Goal: Check status: Check status

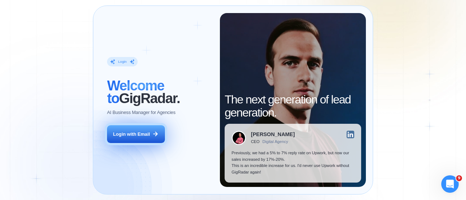
click at [141, 134] on div "Login with Email" at bounding box center [131, 134] width 37 height 7
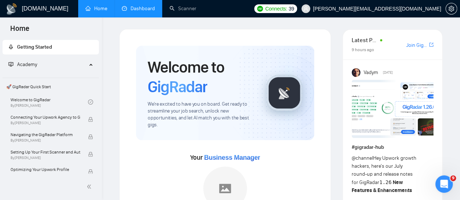
click at [138, 5] on link "Dashboard" at bounding box center [138, 8] width 33 height 6
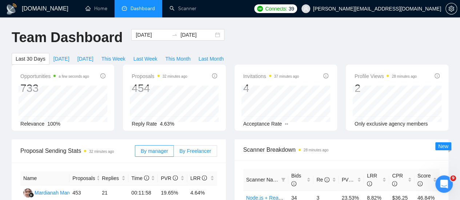
click at [190, 148] on span "By Freelancer" at bounding box center [195, 151] width 32 height 6
click at [174, 153] on input "By Freelancer" at bounding box center [174, 153] width 0 height 0
click at [94, 55] on span "[DATE]" at bounding box center [85, 59] width 16 height 8
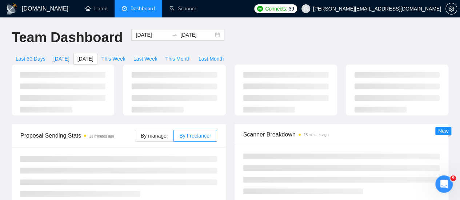
type input "[DATE]"
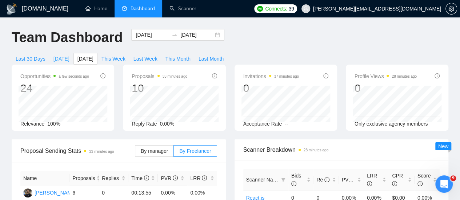
click at [73, 53] on button "[DATE]" at bounding box center [61, 59] width 24 height 12
type input "[DATE]"
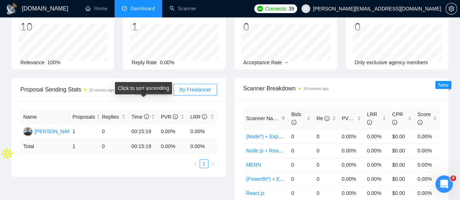
scroll to position [63, 0]
